Goal: Task Accomplishment & Management: Manage account settings

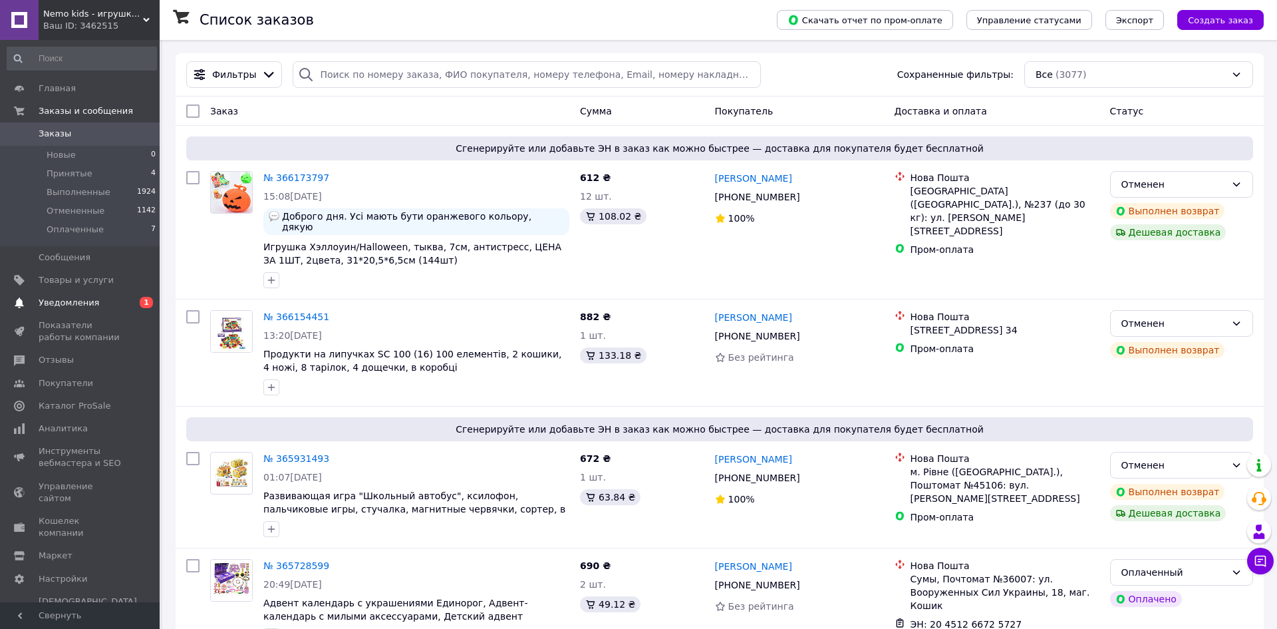
click at [72, 297] on span "Уведомления" at bounding box center [69, 303] width 61 height 12
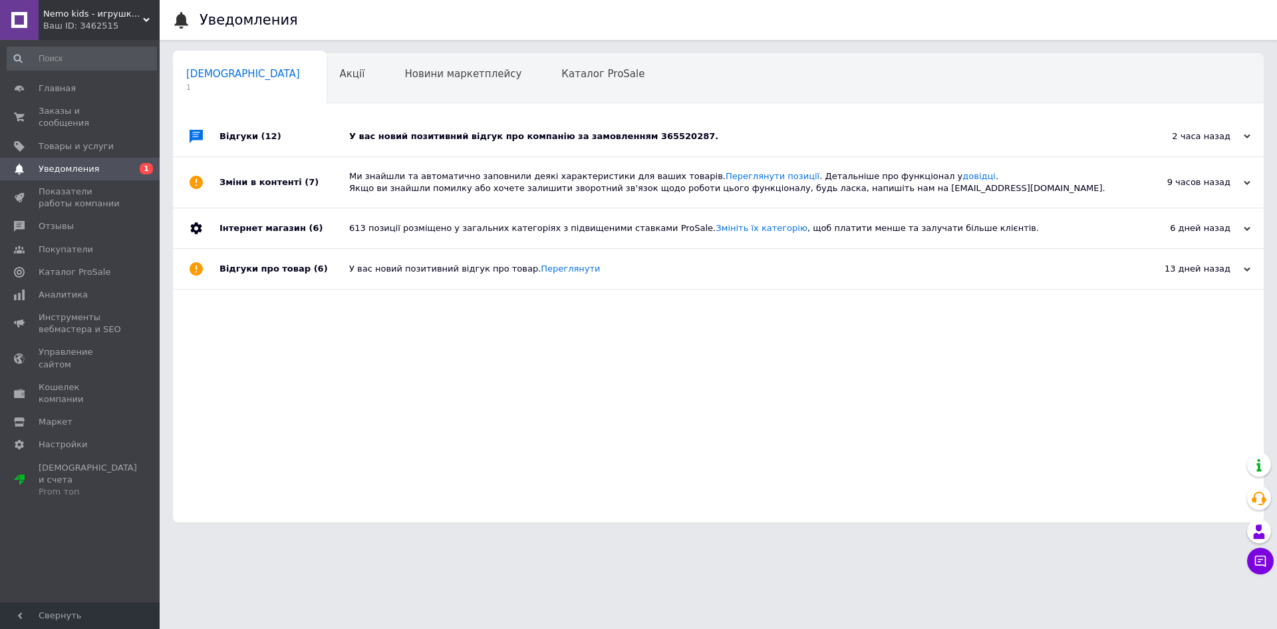
click at [444, 140] on div "У вас новий позитивний відгук про компанію за замовленням 365520287." at bounding box center [733, 136] width 768 height 12
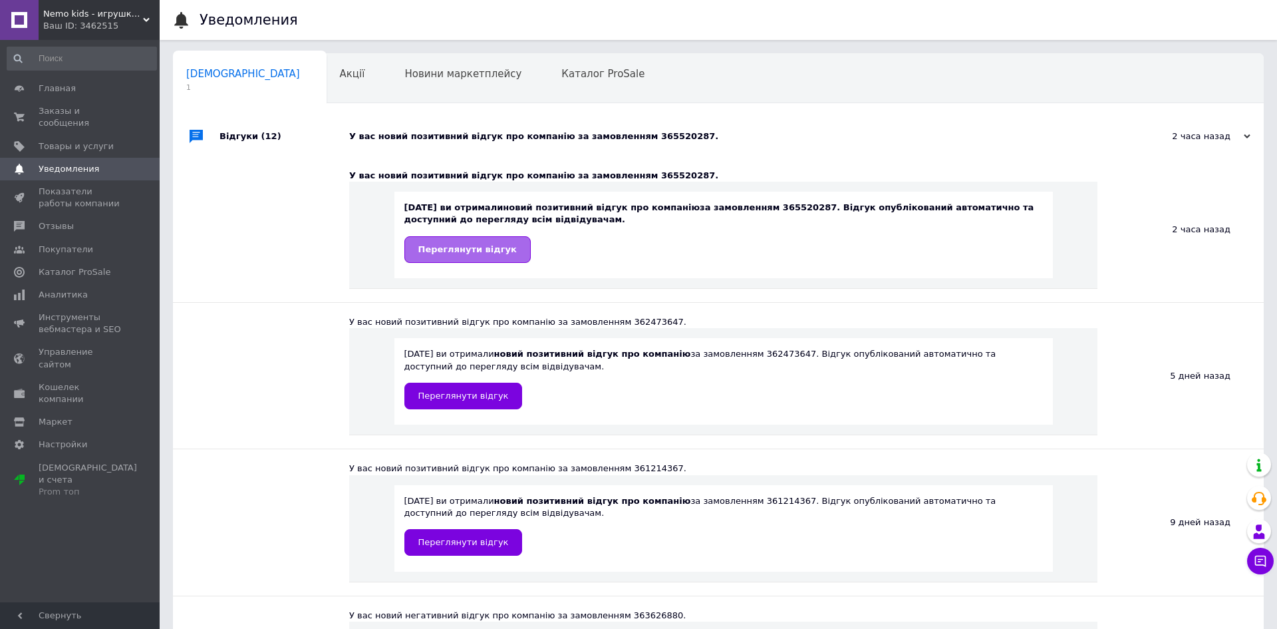
click at [465, 240] on link "Переглянути відгук" at bounding box center [467, 249] width 126 height 27
click at [60, 116] on span "Заказы и сообщения" at bounding box center [81, 117] width 84 height 24
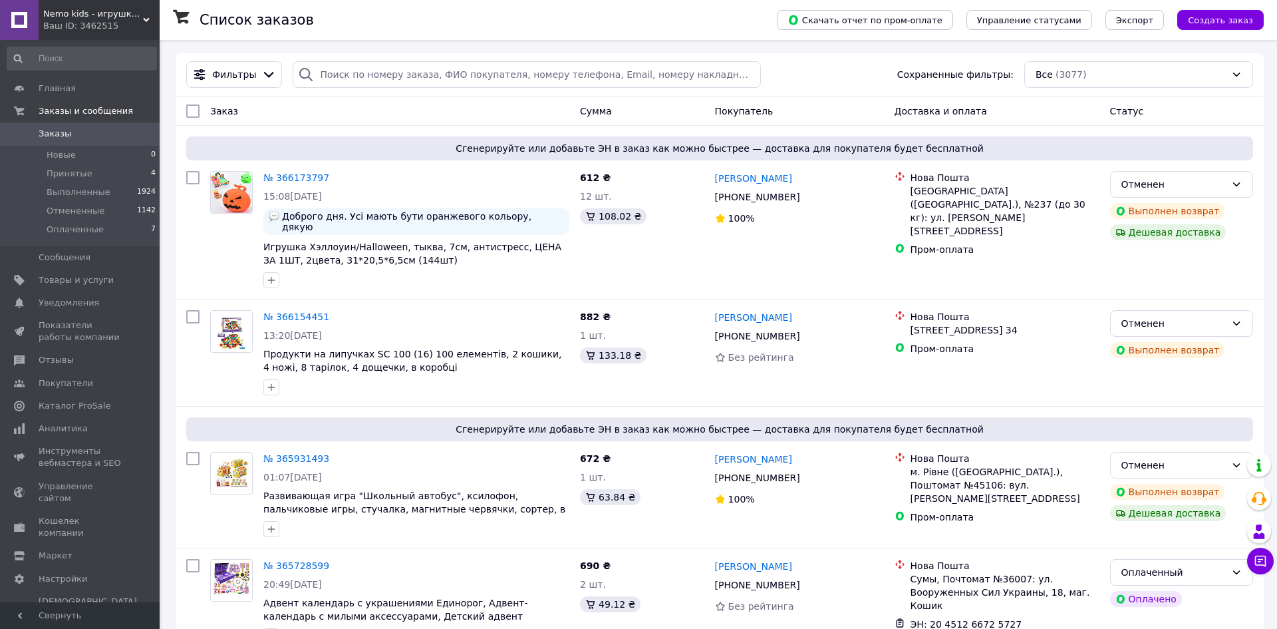
click at [133, 29] on div "Ваш ID: 3462515" at bounding box center [101, 26] width 116 height 12
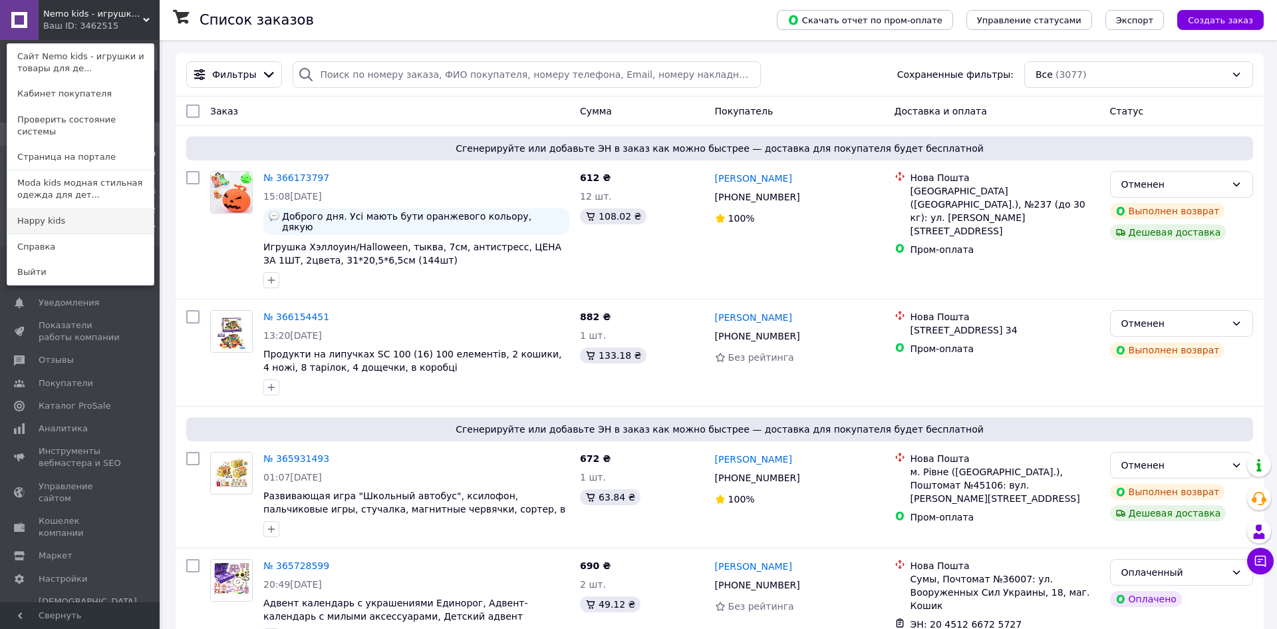
click at [90, 208] on link "Happy kids" at bounding box center [80, 220] width 146 height 25
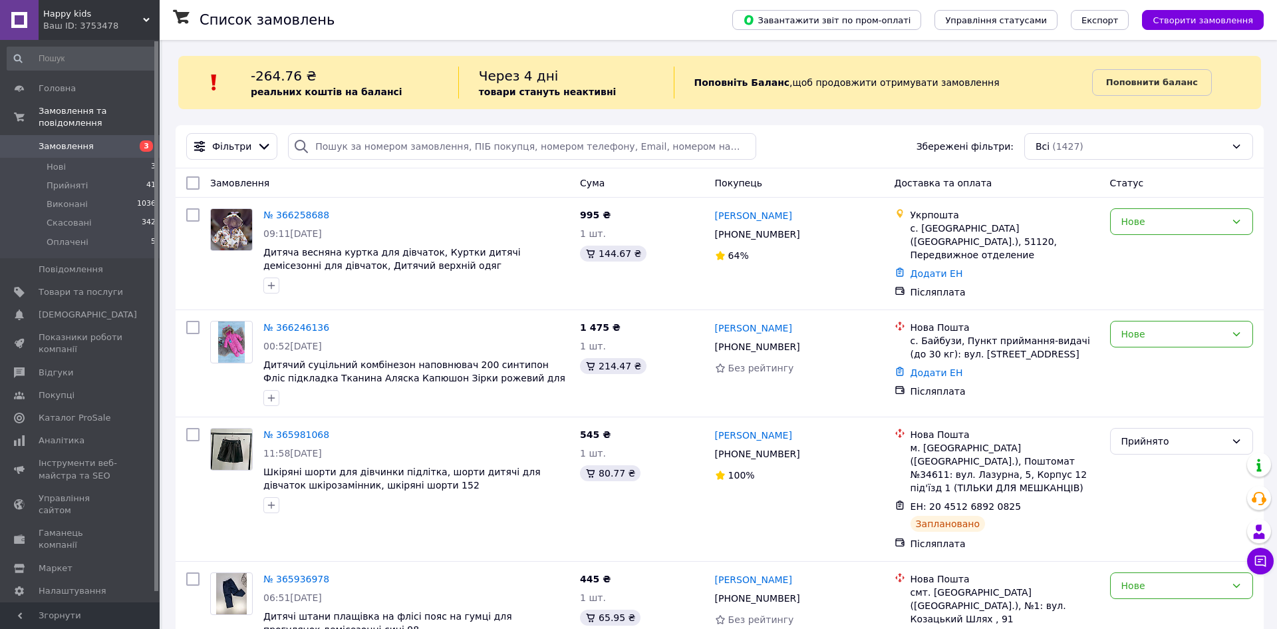
click at [110, 5] on div "Happy kids Ваш ID: 3753478" at bounding box center [99, 20] width 121 height 40
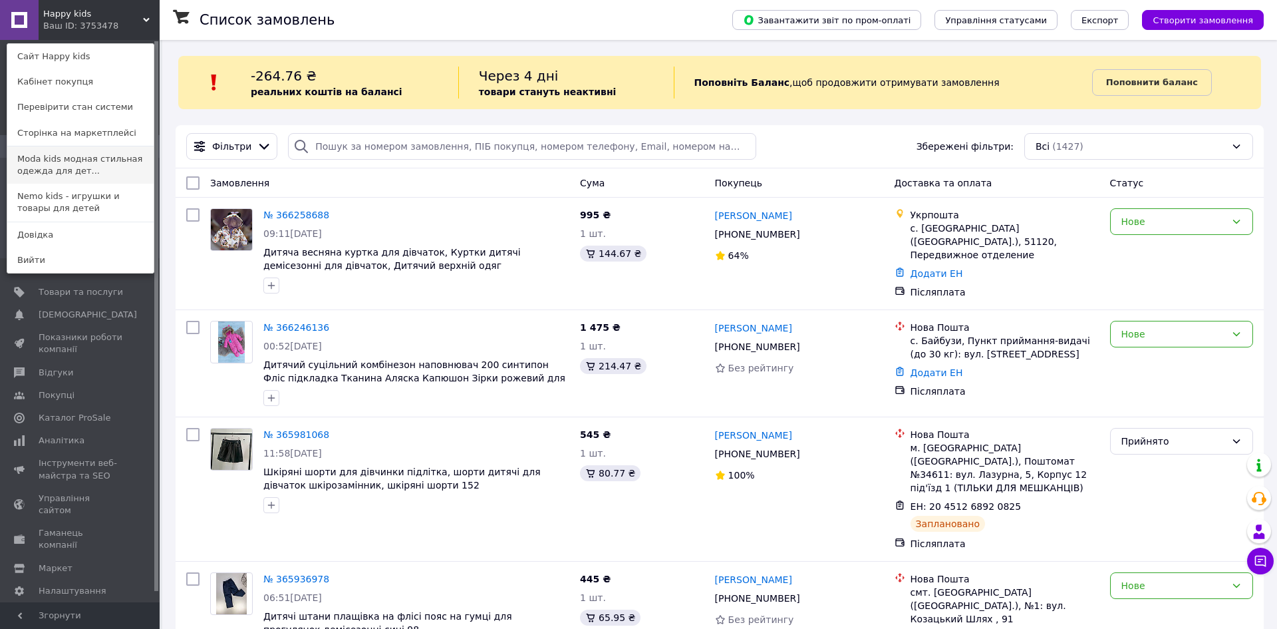
click at [64, 158] on link "Moda kids модная стильная одежда для дет..." at bounding box center [80, 164] width 146 height 37
